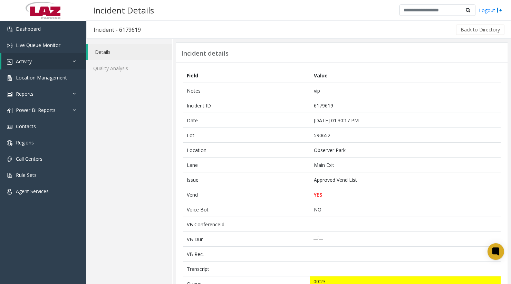
click at [476, 36] on div "Back to Directory" at bounding box center [326, 29] width 357 height 17
click at [475, 33] on button "Back to Directory" at bounding box center [480, 29] width 48 height 10
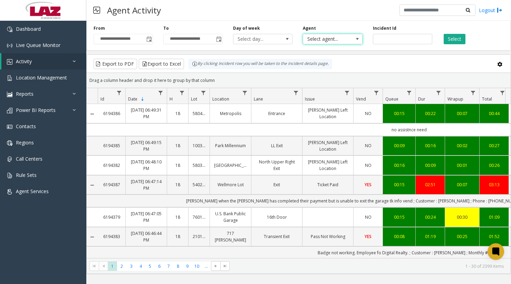
click at [347, 37] on span "Select agent..." at bounding box center [326, 39] width 47 height 10
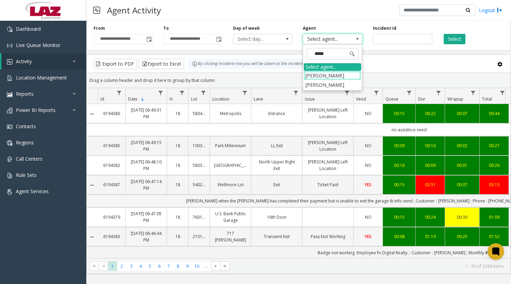
type input "******"
click at [347, 71] on li "[PERSON_NAME]" at bounding box center [332, 75] width 57 height 9
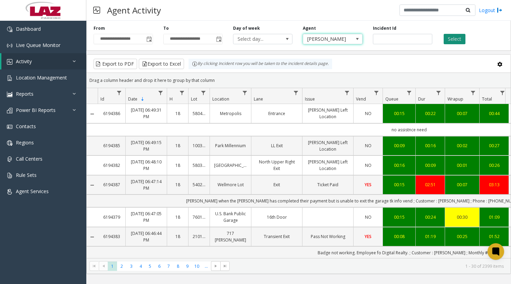
click at [451, 40] on button "Select" at bounding box center [454, 39] width 22 height 10
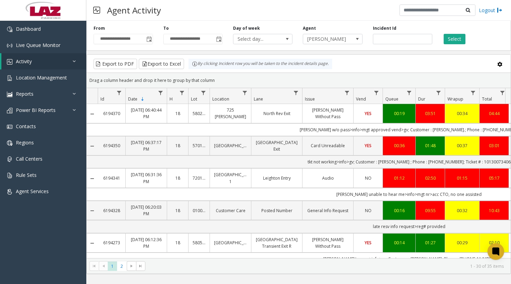
scroll to position [0, 143]
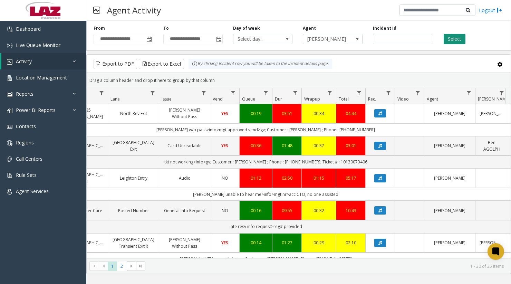
click at [452, 39] on button "Select" at bounding box center [454, 39] width 22 height 10
click at [47, 235] on div "Dashboard Live Queue Monitor Activity Daily Activity Lane Activity Agent Activi…" at bounding box center [43, 151] width 86 height 261
click at [464, 41] on button "Select" at bounding box center [454, 39] width 22 height 10
click at [454, 41] on button "Select" at bounding box center [454, 39] width 22 height 10
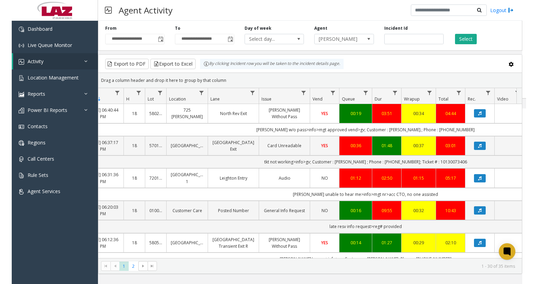
scroll to position [0, 36]
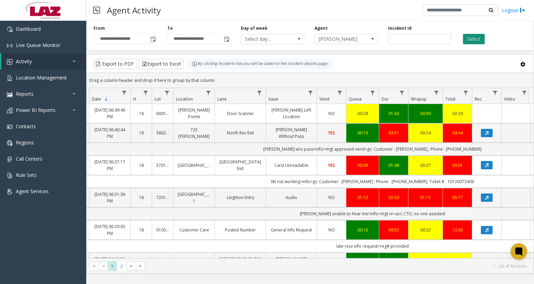
click at [480, 39] on button "Select" at bounding box center [474, 39] width 22 height 10
click at [465, 38] on button "Select" at bounding box center [474, 39] width 22 height 10
click at [481, 43] on button "Select" at bounding box center [474, 39] width 22 height 10
click at [489, 116] on button "Data table" at bounding box center [487, 113] width 12 height 8
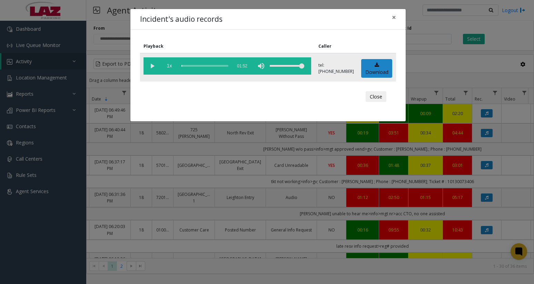
click at [150, 69] on vg-play-pause at bounding box center [152, 65] width 17 height 17
click at [186, 64] on div "scrub bar" at bounding box center [204, 65] width 47 height 17
click at [153, 67] on vg-play-pause at bounding box center [152, 65] width 17 height 17
